Goal: Transaction & Acquisition: Purchase product/service

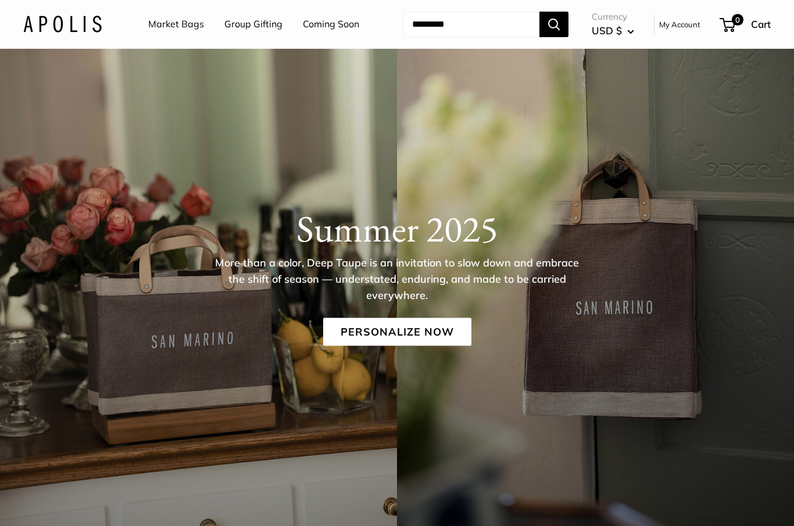
click at [334, 31] on link "Coming Soon" at bounding box center [331, 24] width 56 height 17
click at [180, 30] on link "Market Bags" at bounding box center [176, 24] width 56 height 17
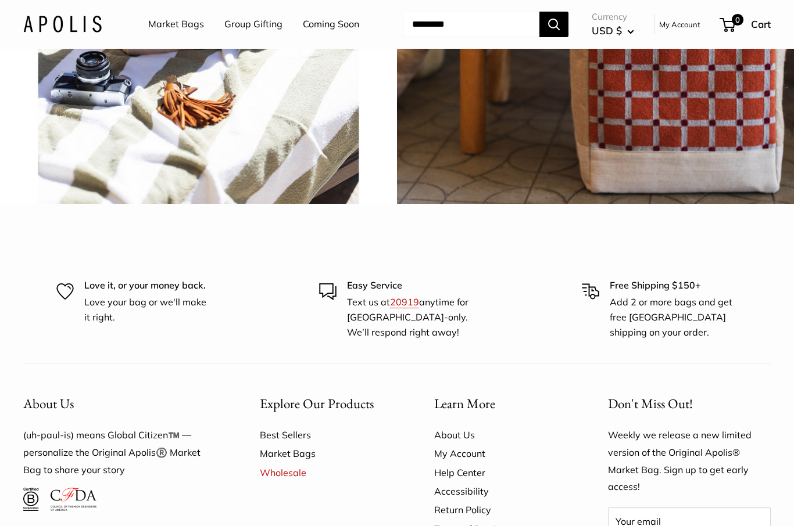
scroll to position [2633, 0]
click at [174, 206] on img at bounding box center [198, 5] width 401 height 401
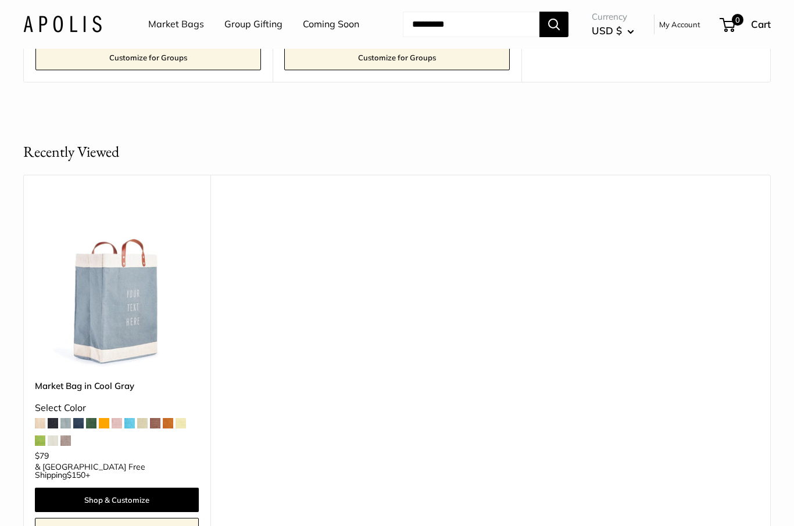
scroll to position [437, 0]
click at [183, 426] on span at bounding box center [180, 423] width 10 height 10
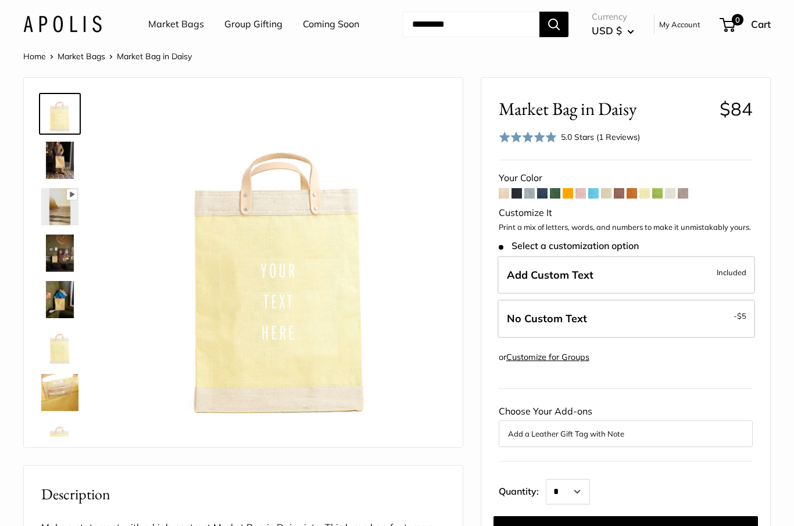
click at [517, 195] on span at bounding box center [516, 193] width 10 height 10
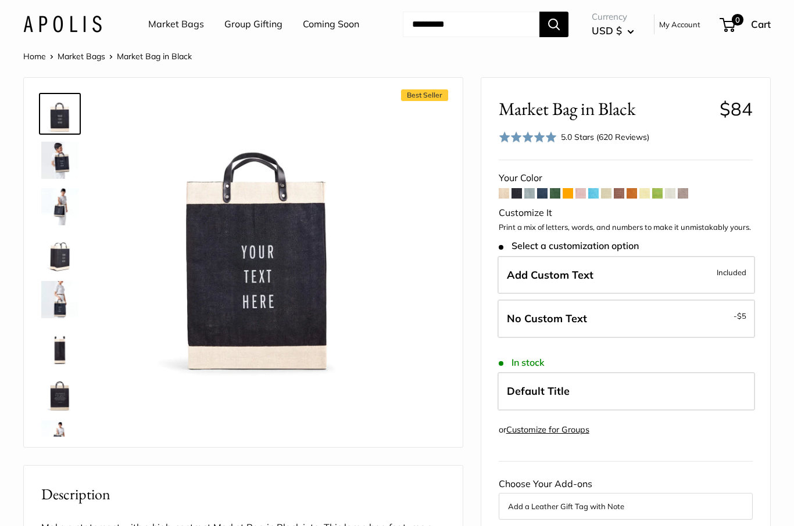
click at [551, 196] on span at bounding box center [555, 193] width 10 height 10
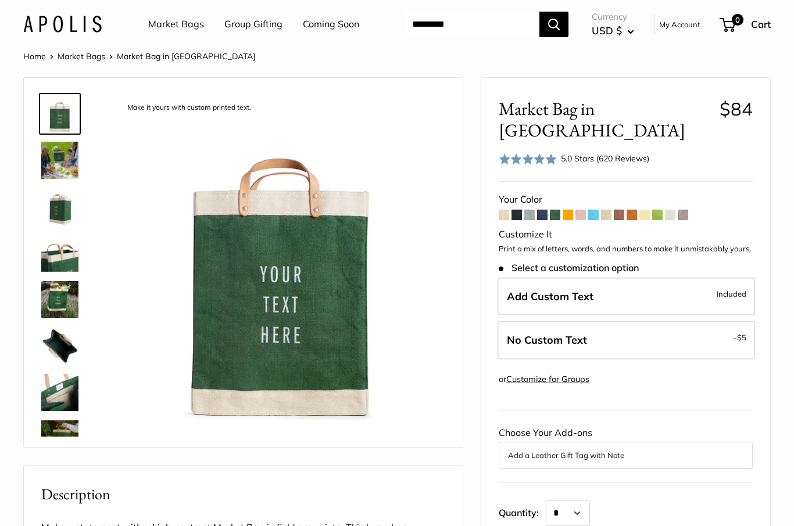
click at [658, 210] on span at bounding box center [657, 215] width 10 height 10
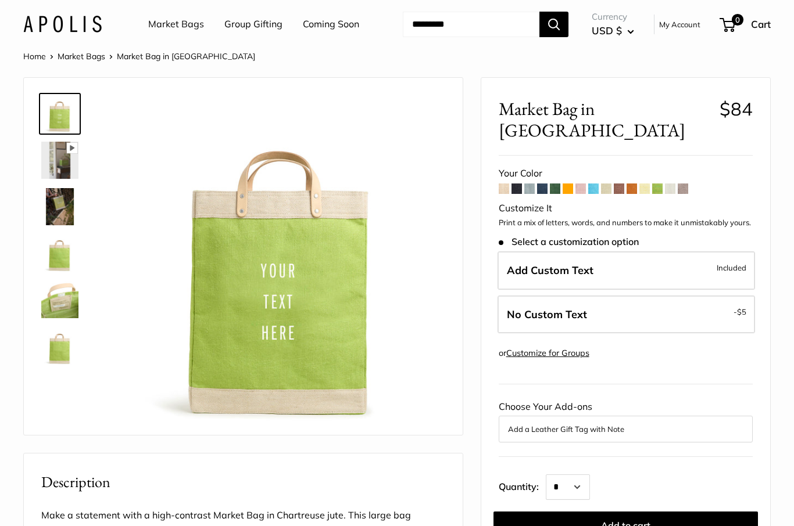
click at [684, 184] on span at bounding box center [682, 189] width 10 height 10
